Goal: Task Accomplishment & Management: Manage account settings

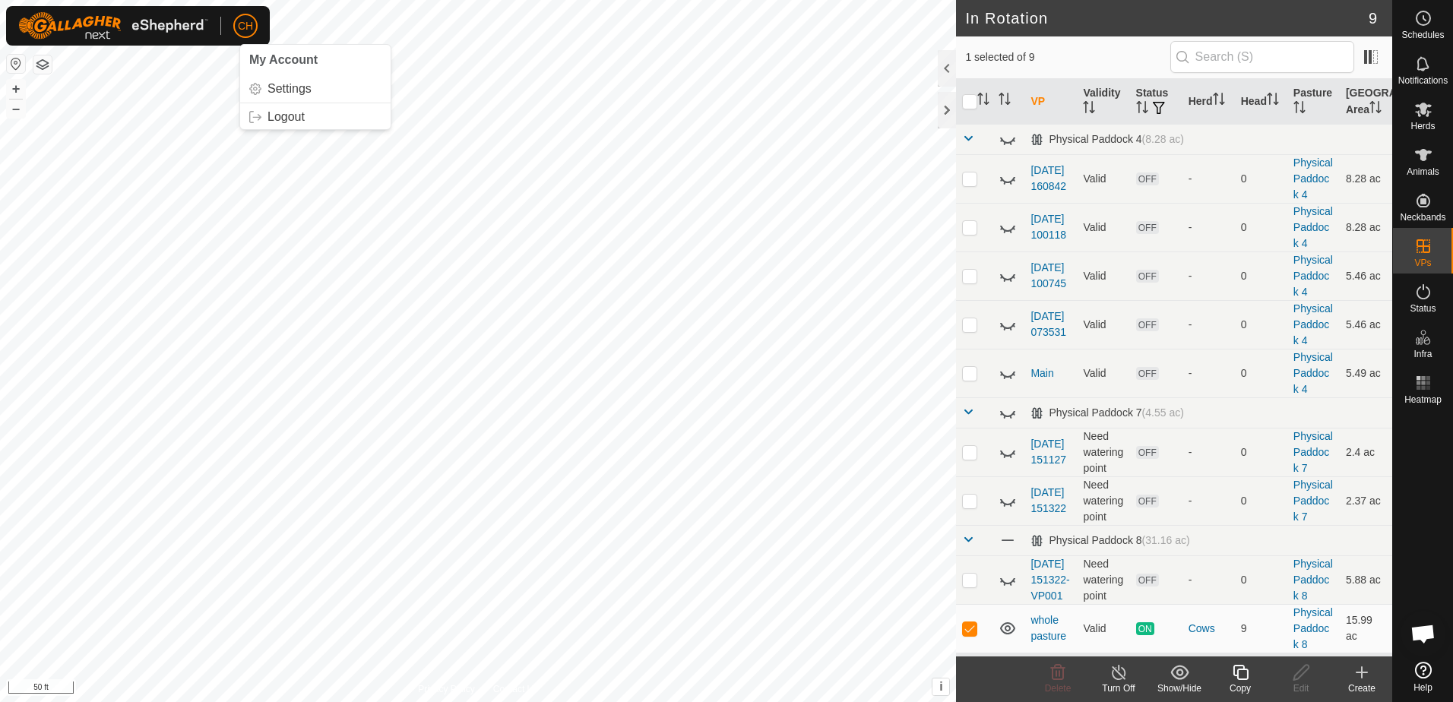
scroll to position [141, 0]
click at [1423, 114] on icon at bounding box center [1423, 110] width 17 height 14
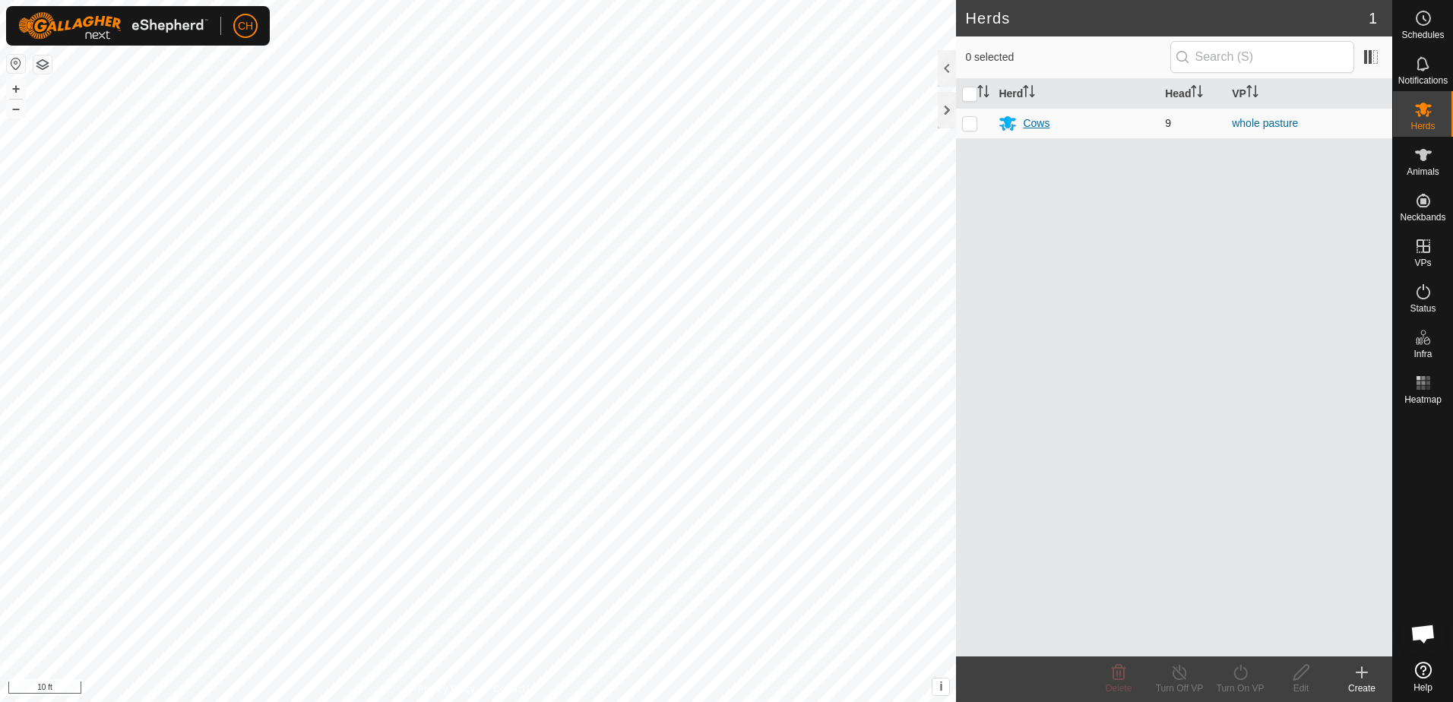
click at [1036, 123] on div "Cows" at bounding box center [1036, 124] width 27 height 16
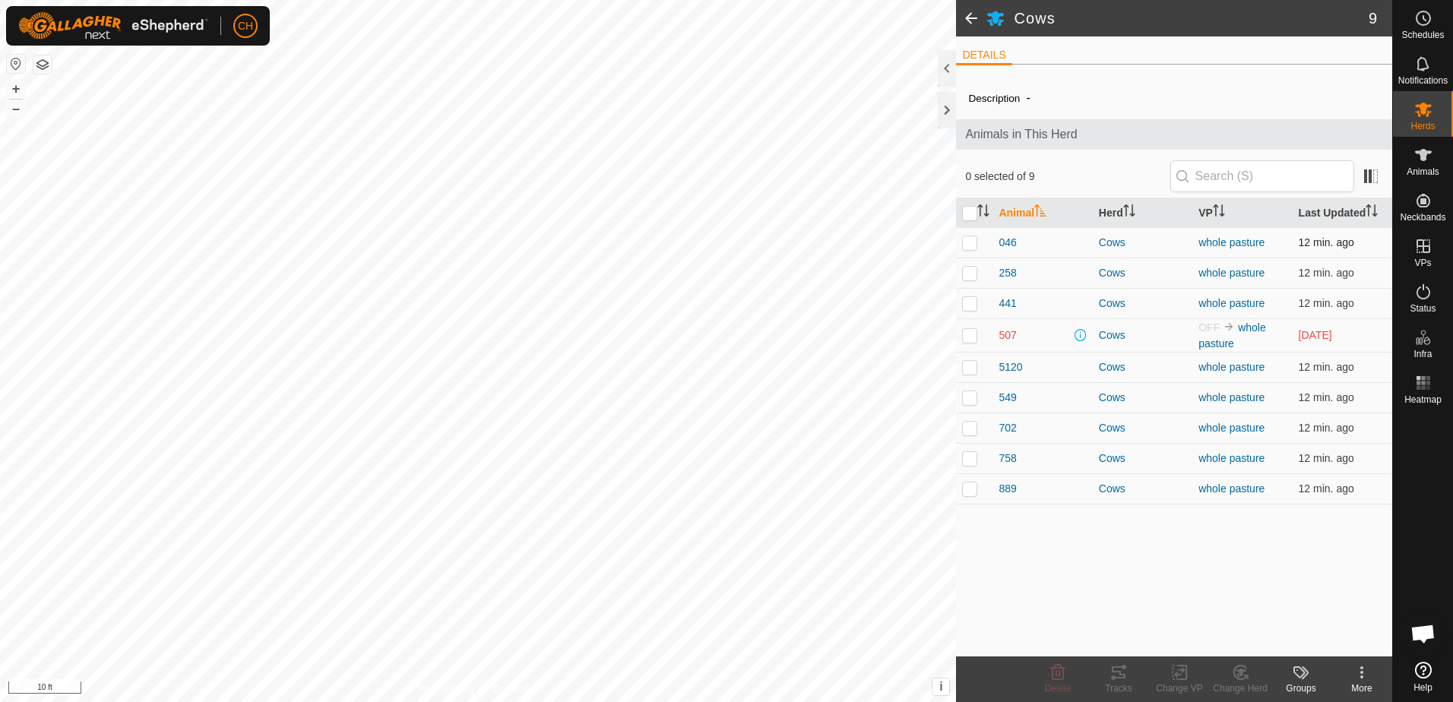
click at [969, 244] on p-checkbox at bounding box center [969, 242] width 15 height 12
click at [969, 245] on p-checkbox at bounding box center [969, 242] width 15 height 12
checkbox input "true"
click at [969, 274] on p-checkbox at bounding box center [969, 273] width 15 height 12
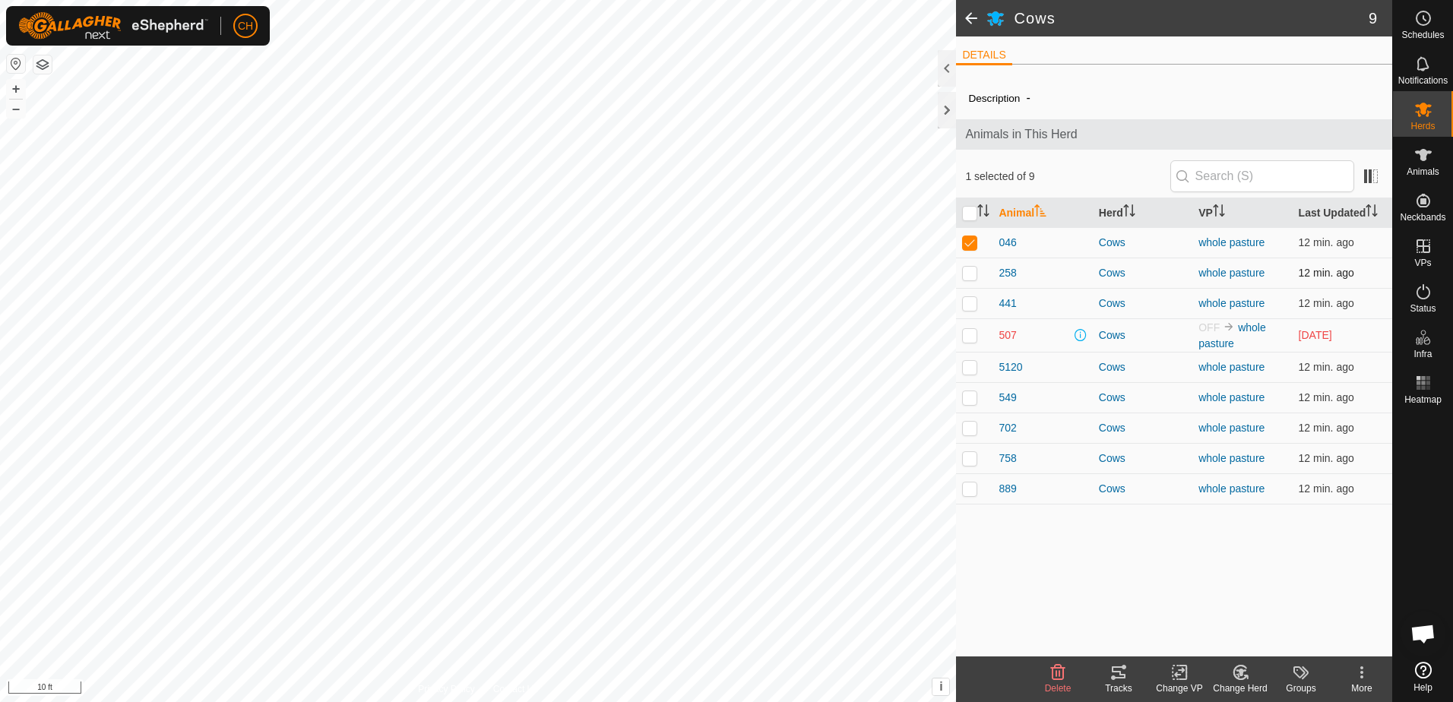
checkbox input "true"
click at [970, 305] on p-checkbox at bounding box center [969, 303] width 15 height 12
checkbox input "true"
click at [970, 338] on p-checkbox at bounding box center [969, 335] width 15 height 12
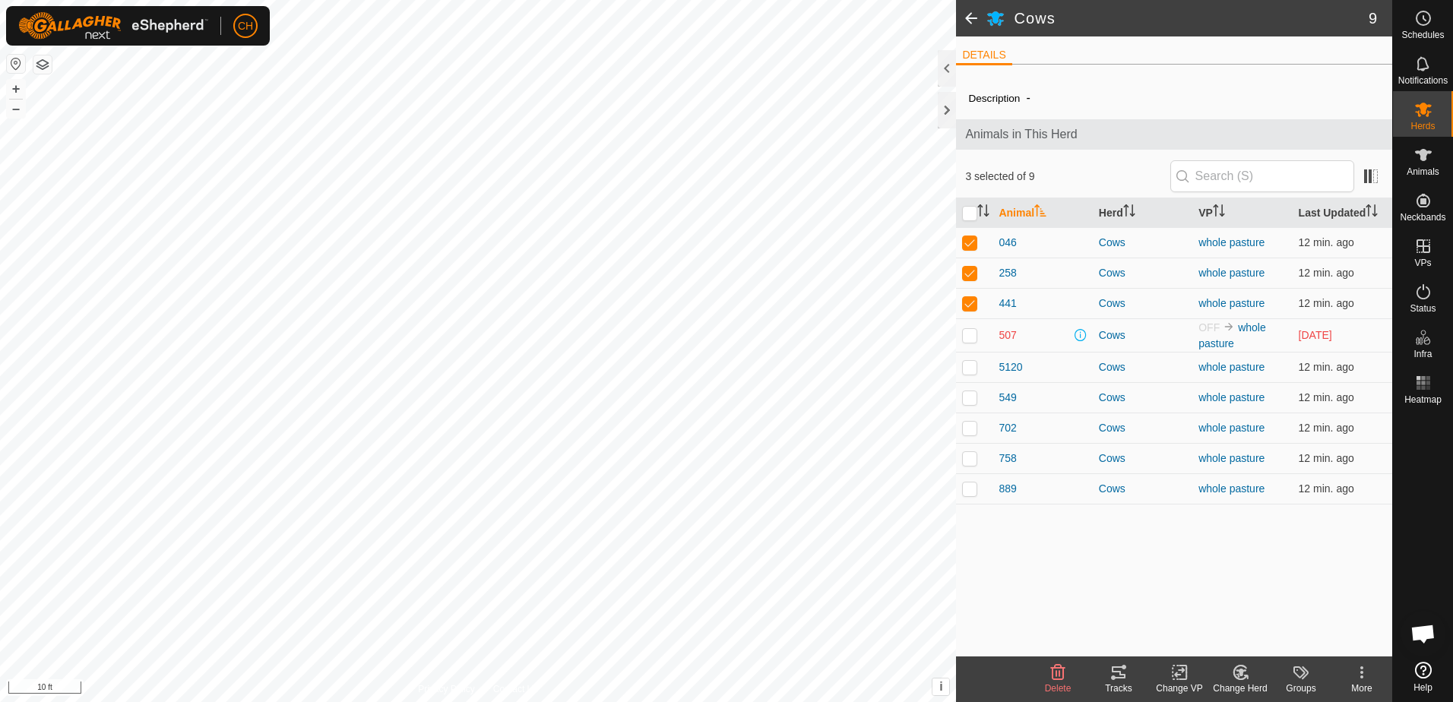
click at [970, 338] on p-checkbox at bounding box center [969, 335] width 15 height 12
checkbox input "false"
click at [970, 369] on p-checkbox at bounding box center [969, 367] width 15 height 12
checkbox input "true"
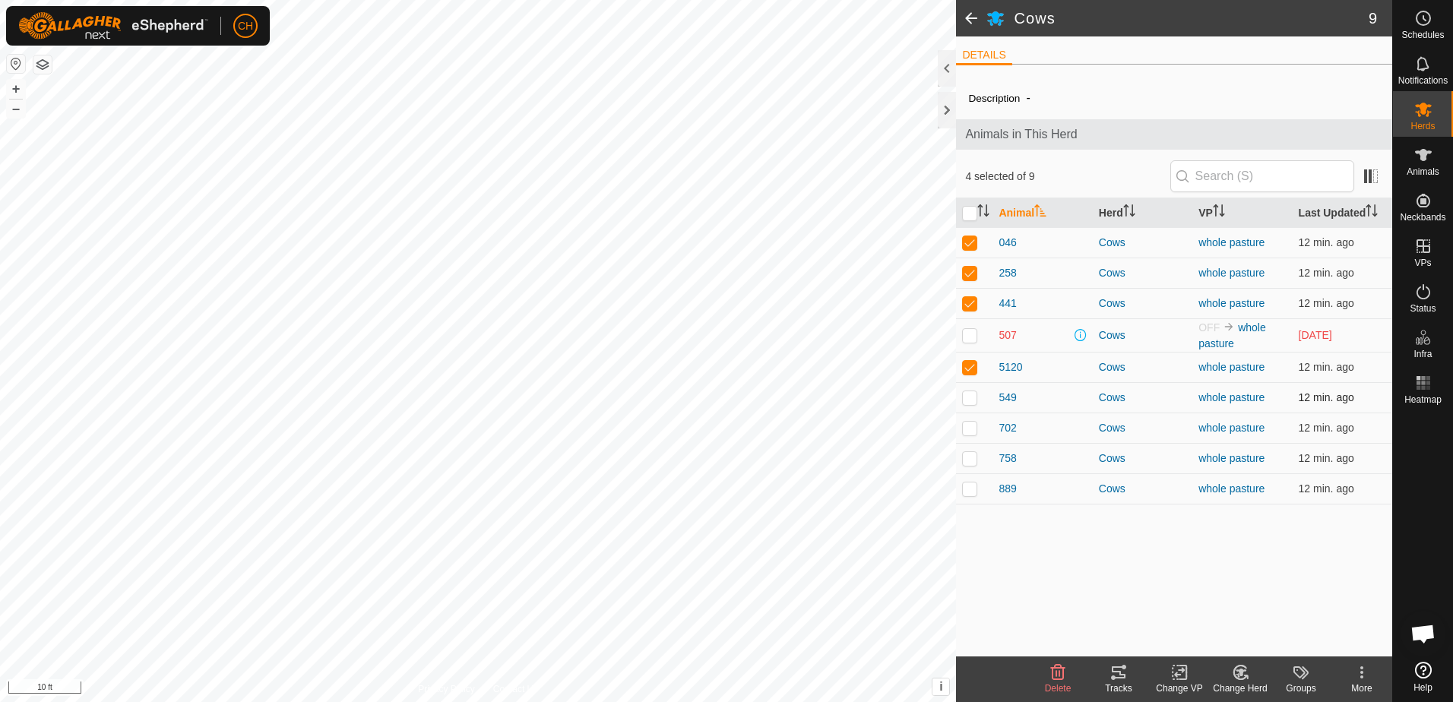
click at [970, 401] on p-checkbox at bounding box center [969, 397] width 15 height 12
checkbox input "true"
click at [969, 429] on p-checkbox at bounding box center [969, 428] width 15 height 12
checkbox input "true"
click at [967, 457] on p-checkbox at bounding box center [969, 458] width 15 height 12
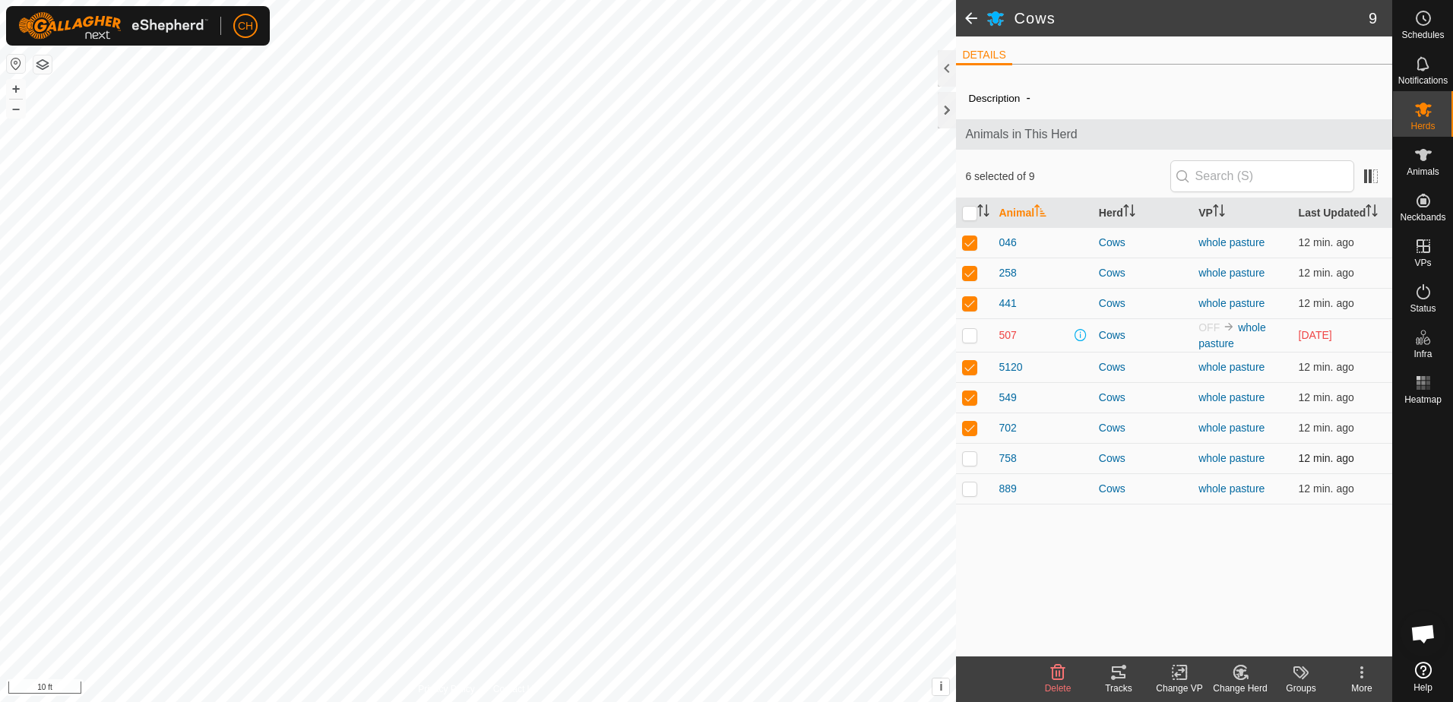
checkbox input "true"
click at [968, 487] on p-checkbox at bounding box center [969, 489] width 15 height 12
checkbox input "true"
